Goal: Transaction & Acquisition: Purchase product/service

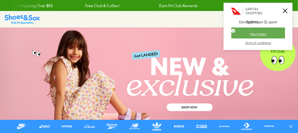
click at [286, 9] on icon at bounding box center [285, 11] width 5 height 5
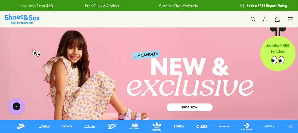
click at [293, 22] on div "Shop All Shop All Shop All New Arrivals Up to 40% Off Sale Online Only Best Sel…" at bounding box center [149, 19] width 298 height 17
click at [291, 19] on icon at bounding box center [291, 20] width 6 height 6
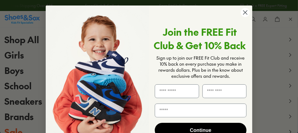
click at [246, 13] on circle "Close dialog" at bounding box center [244, 12] width 9 height 9
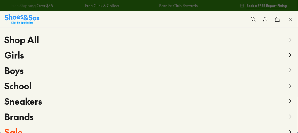
click at [289, 55] on use at bounding box center [290, 54] width 2 height 3
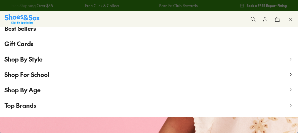
scroll to position [83, 0]
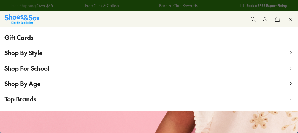
click at [14, 97] on span "Top Brands" at bounding box center [20, 99] width 32 height 8
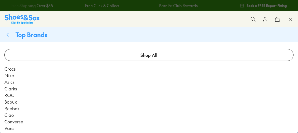
scroll to position [0, 0]
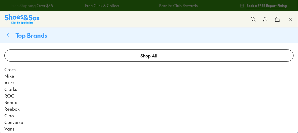
click at [256, 18] on button at bounding box center [253, 19] width 12 height 12
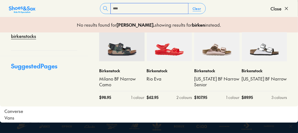
scroll to position [55, 0]
type input "****"
click at [261, 62] on div "Birkenstock [US_STATE] BF Narrow $ 89.95 3 colours" at bounding box center [264, 84] width 45 height 46
click at [270, 51] on img at bounding box center [264, 38] width 45 height 45
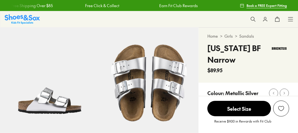
select select "*"
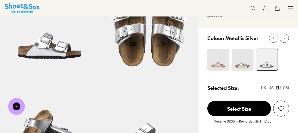
click at [223, 60] on img at bounding box center [218, 60] width 22 height 22
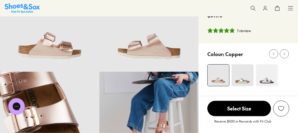
select select "*"
